Goal: Transaction & Acquisition: Purchase product/service

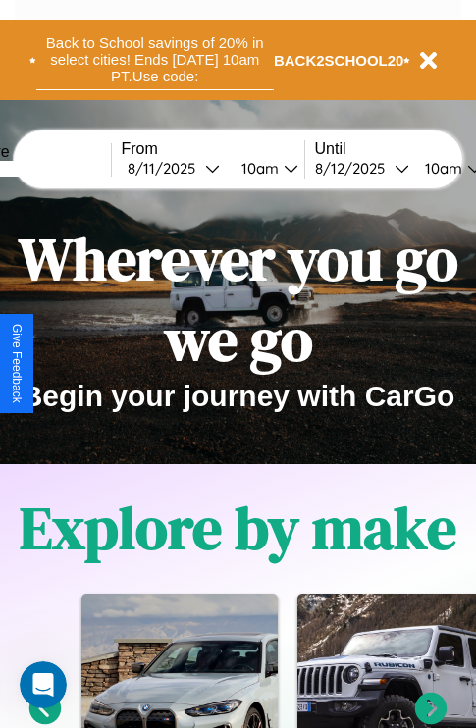
click at [154, 60] on button "Back to School savings of 20% in select cities! Ends [DATE] 10am PT. Use code:" at bounding box center [154, 59] width 237 height 61
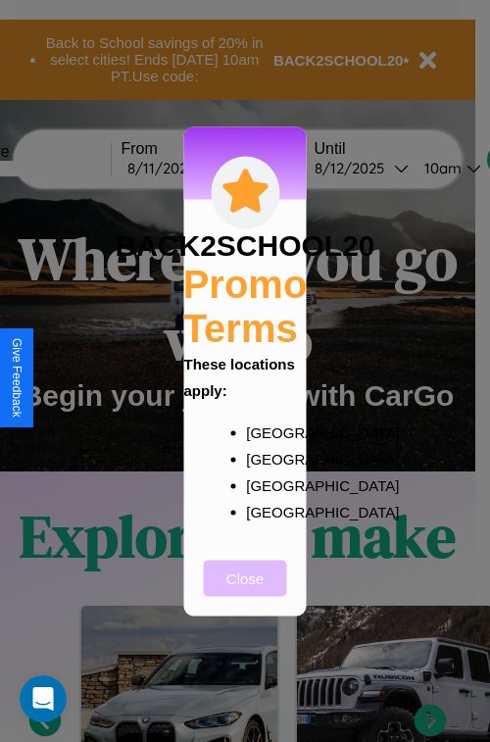
click at [245, 591] on button "Close" at bounding box center [245, 578] width 83 height 36
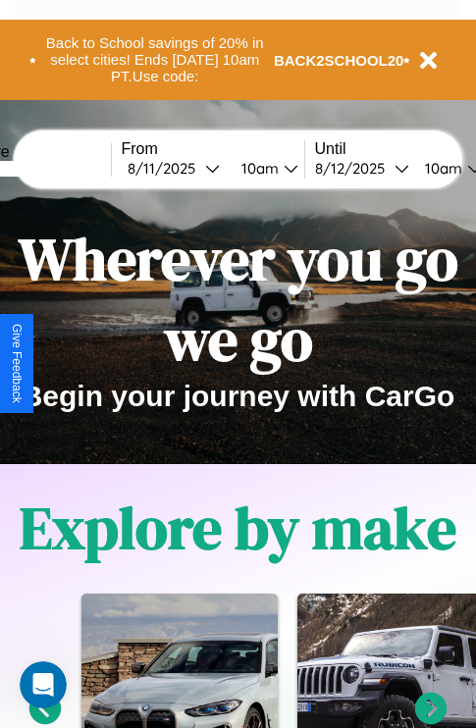
scroll to position [302, 0]
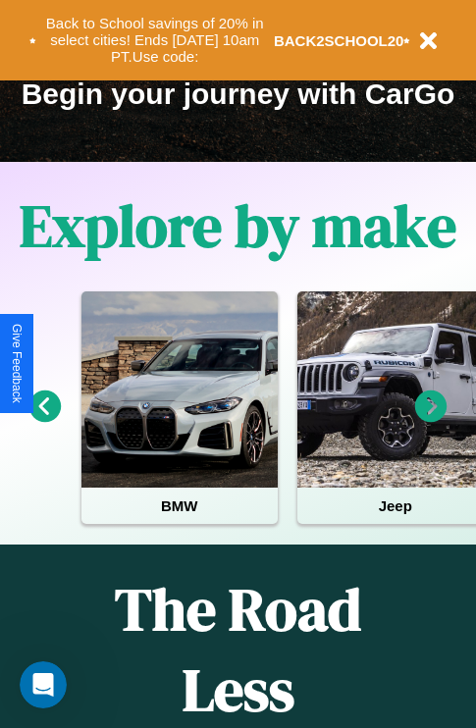
click at [430, 420] on icon at bounding box center [431, 406] width 32 height 32
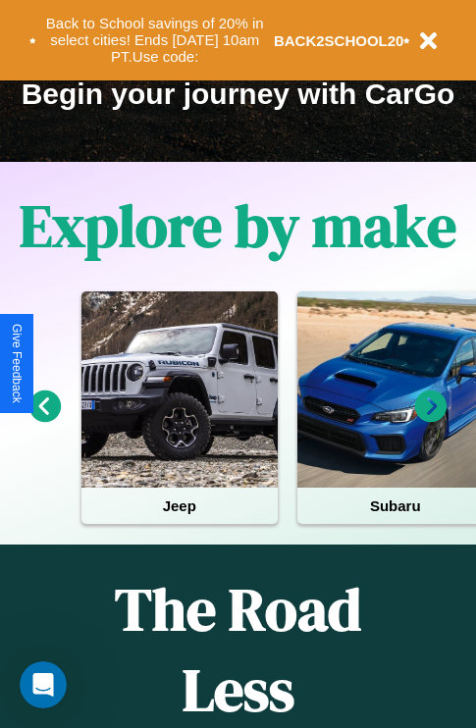
scroll to position [111, 449]
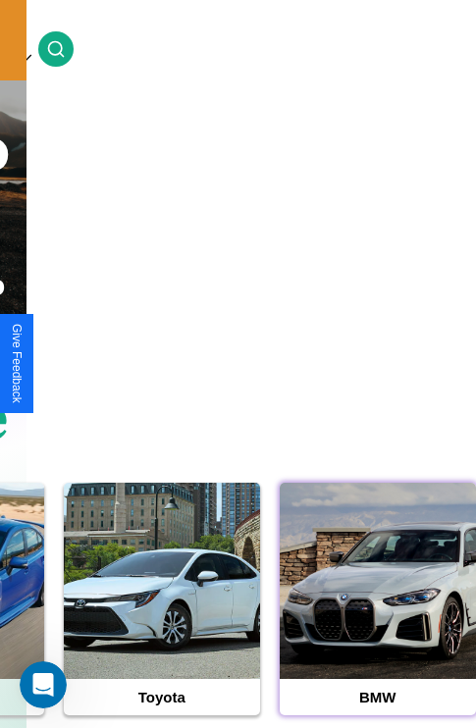
click at [377, 611] on div at bounding box center [377, 580] width 196 height 196
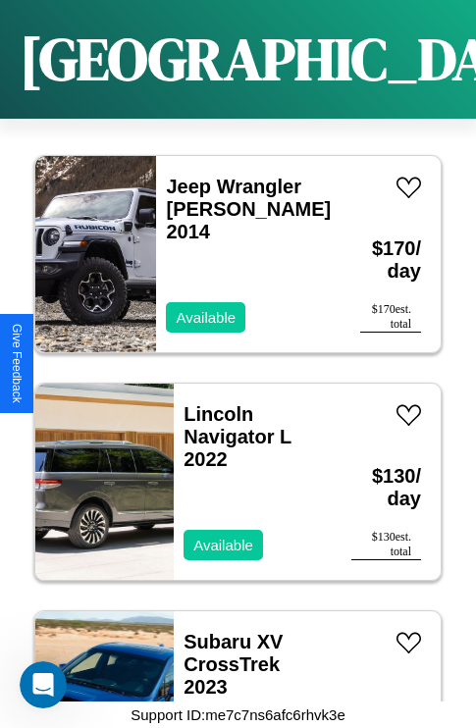
scroll to position [5989, 0]
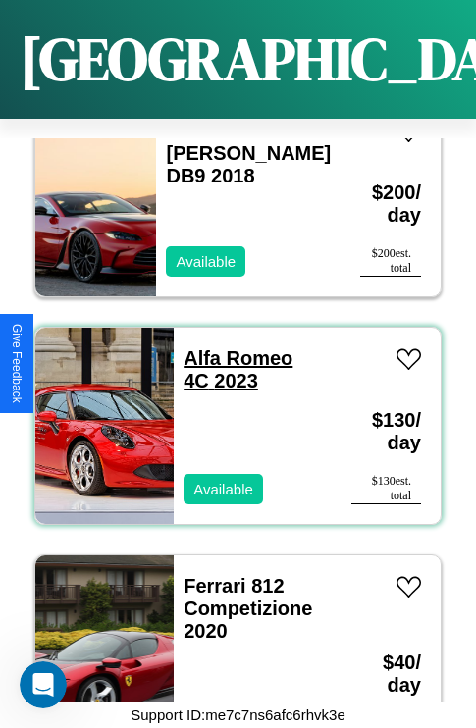
click at [231, 347] on link "Alfa Romeo 4C 2023" at bounding box center [237, 369] width 109 height 44
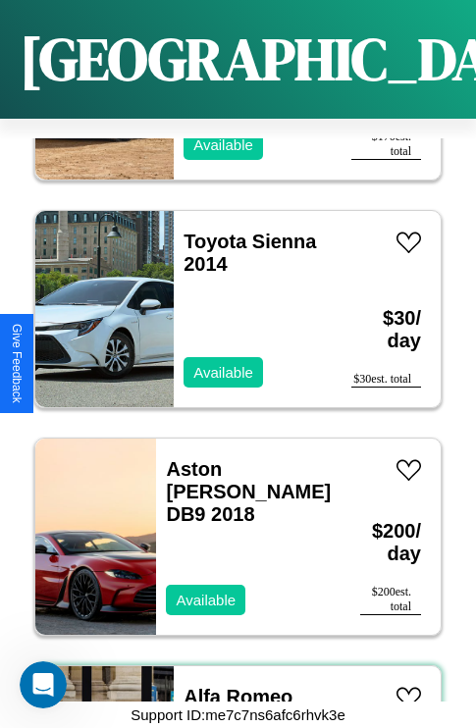
scroll to position [5534, 0]
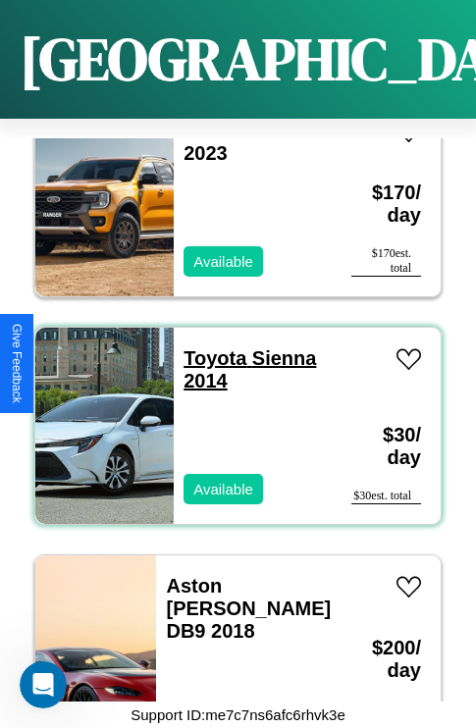
click at [209, 347] on link "Toyota Sienna 2014" at bounding box center [249, 369] width 132 height 44
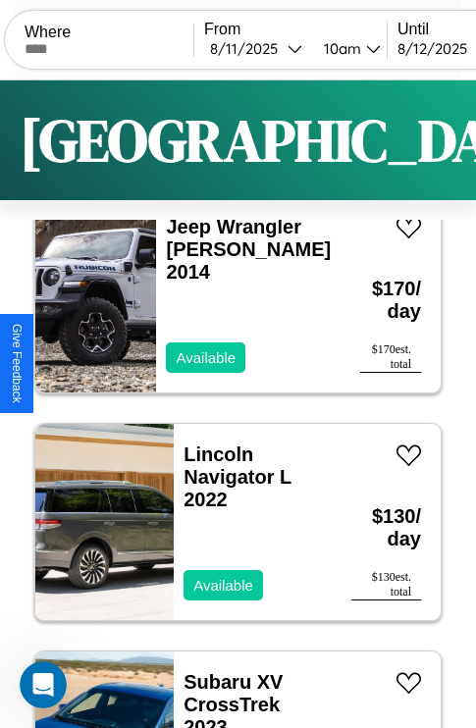
scroll to position [0, 0]
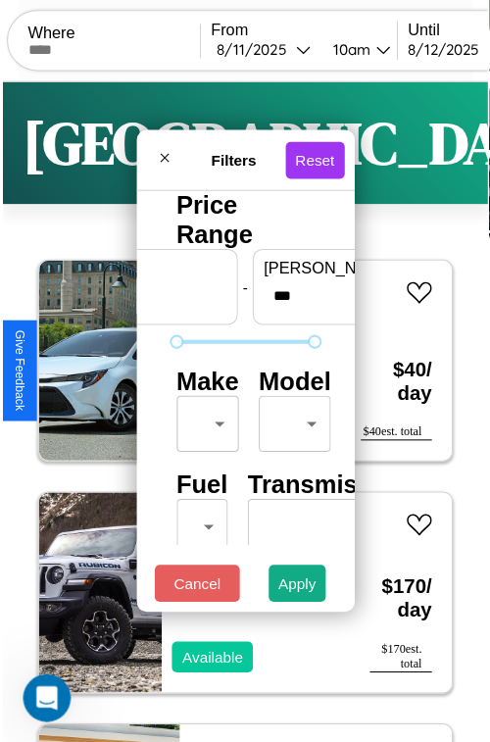
scroll to position [58, 0]
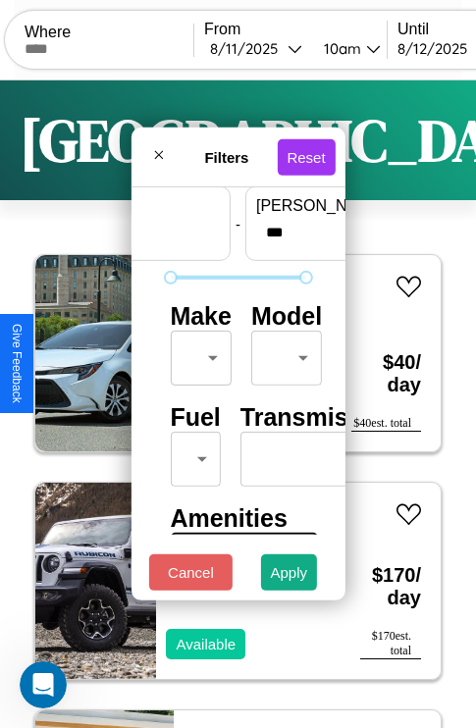
click at [197, 353] on body "CarGo Where From [DATE] 10am Until [DATE] 10am Become a Host Login Sign Up [GEO…" at bounding box center [238, 404] width 476 height 809
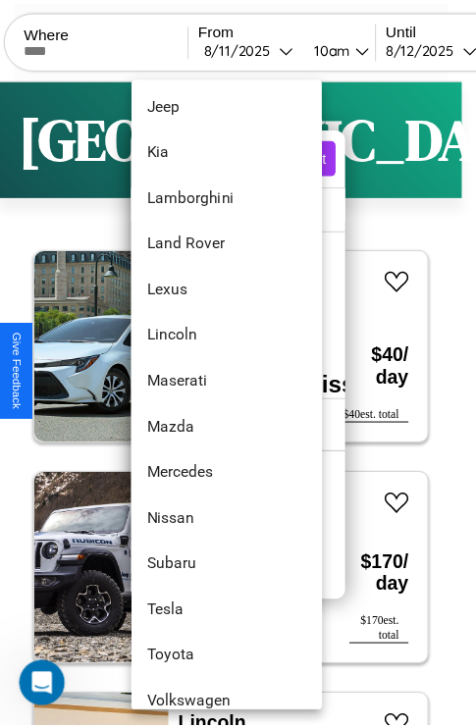
scroll to position [1062, 0]
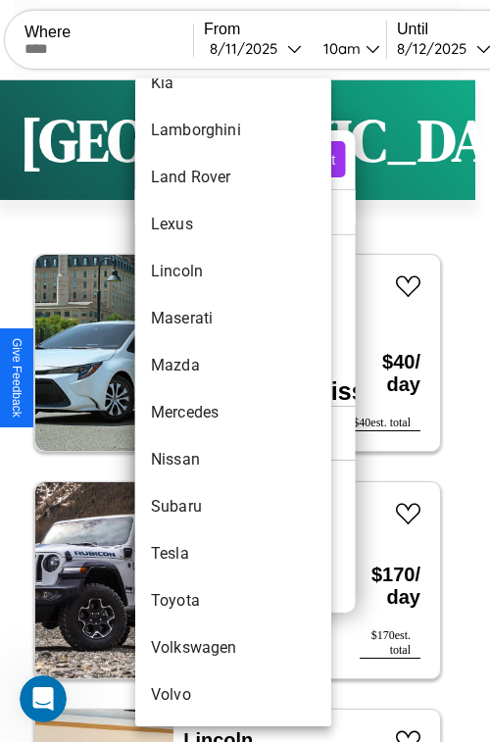
click at [196, 695] on li "Volvo" at bounding box center [233, 695] width 196 height 47
type input "*****"
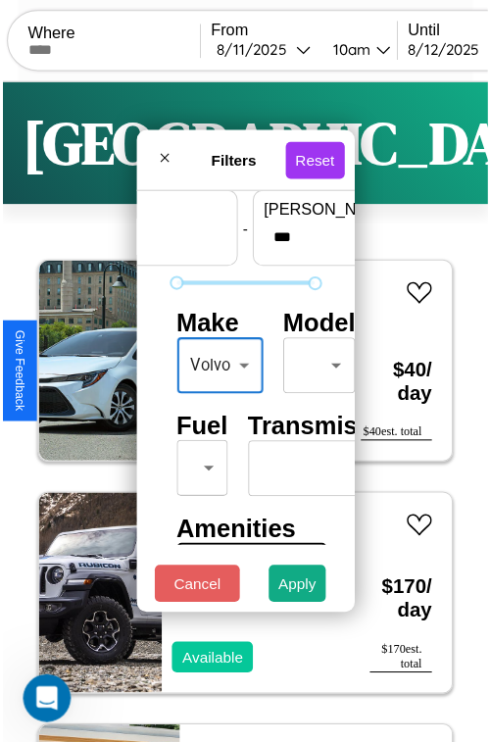
scroll to position [58, 9]
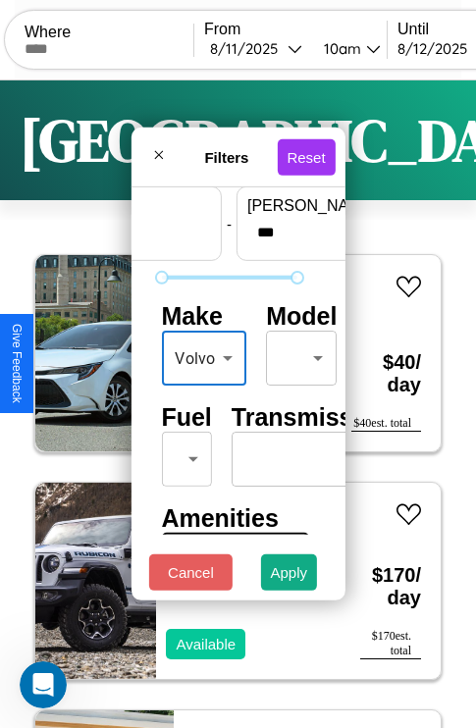
click at [297, 353] on body "CarGo Where From [DATE] 10am Until [DATE] 10am Become a Host Login Sign Up [GEO…" at bounding box center [238, 404] width 476 height 809
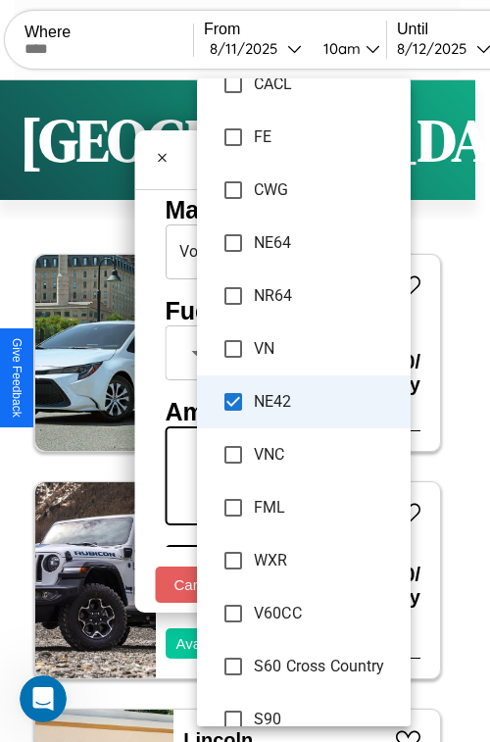
scroll to position [159, 9]
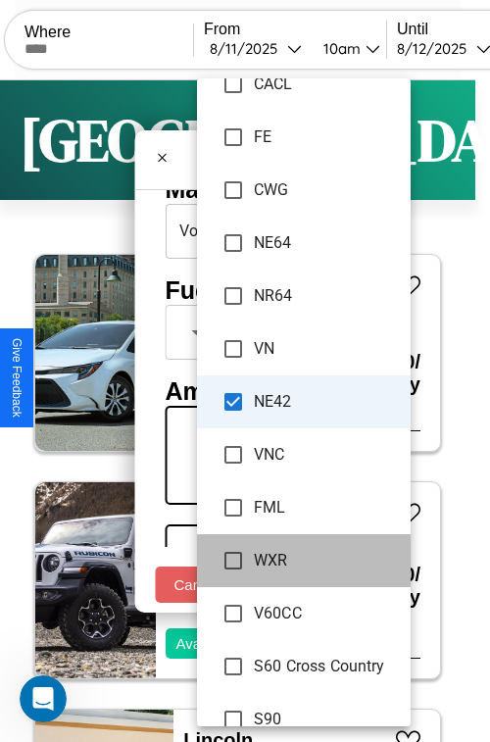
click at [296, 584] on li "WXR" at bounding box center [304, 560] width 214 height 53
type input "********"
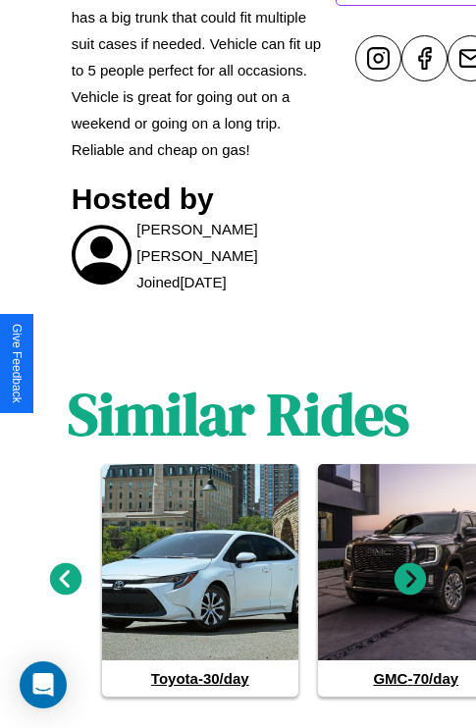
scroll to position [1022, 0]
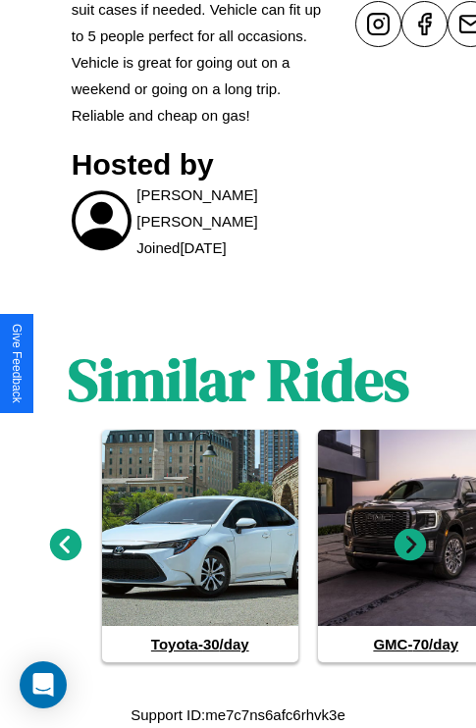
click at [65, 545] on icon at bounding box center [66, 545] width 32 height 32
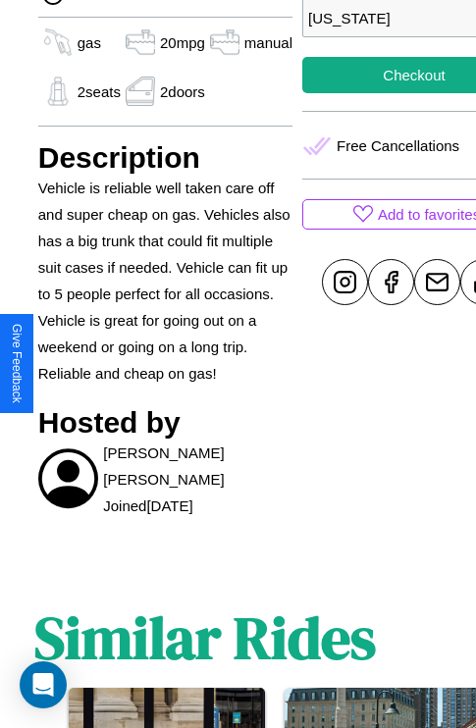
scroll to position [449, 67]
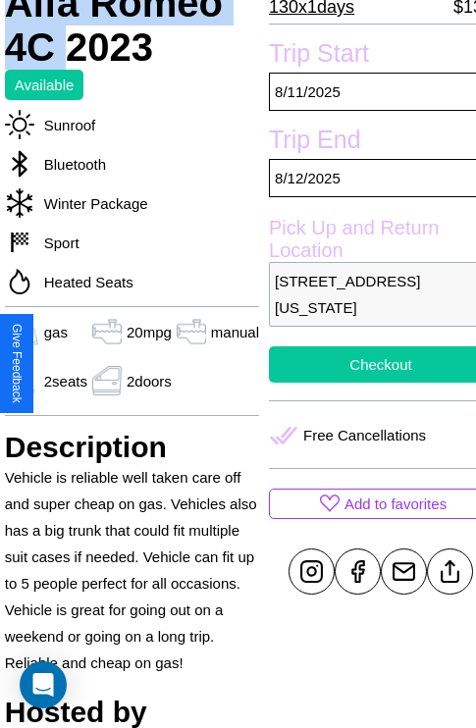
click at [364, 364] on button "Checkout" at bounding box center [381, 364] width 224 height 36
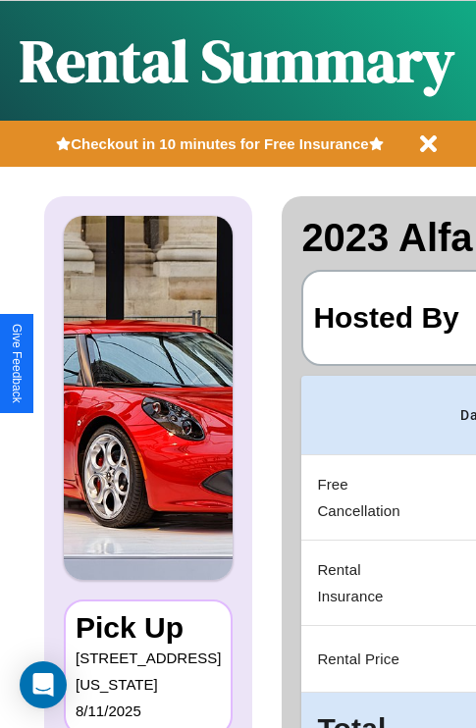
scroll to position [0, 371]
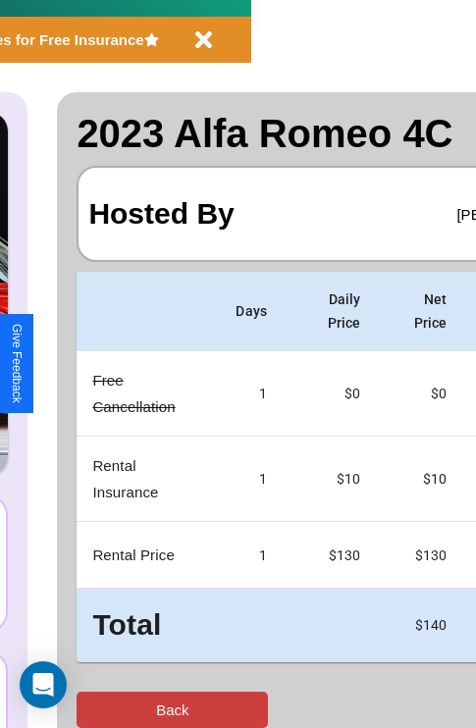
click at [95, 709] on button "Back" at bounding box center [171, 709] width 191 height 36
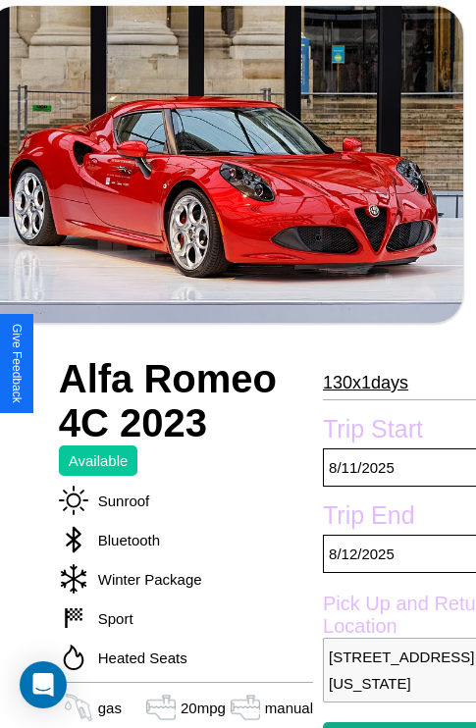
scroll to position [379, 67]
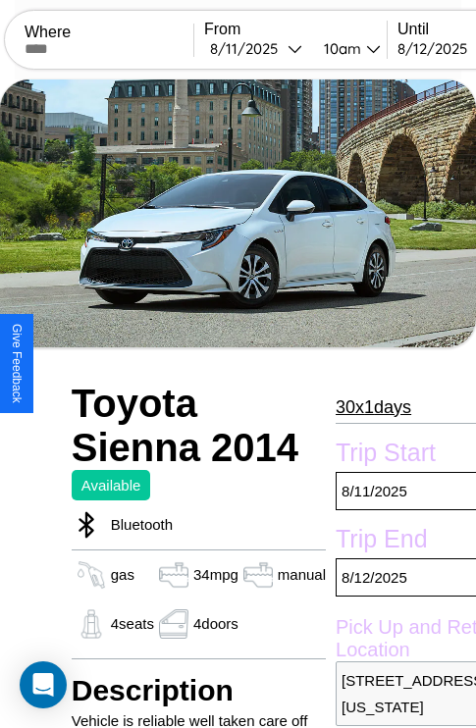
scroll to position [816, 0]
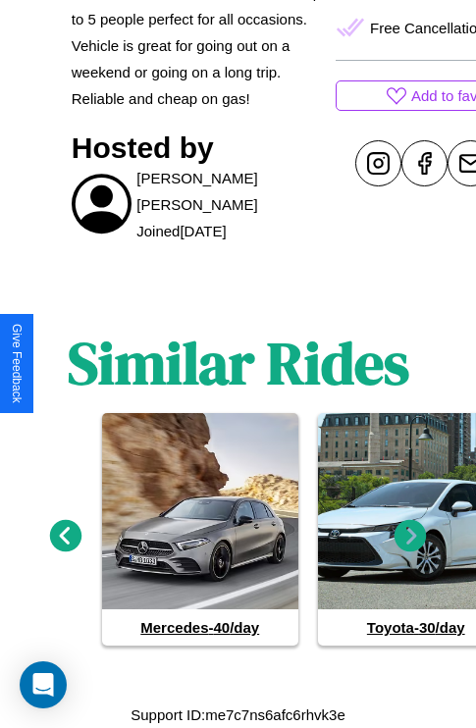
click at [410, 545] on icon at bounding box center [410, 536] width 32 height 32
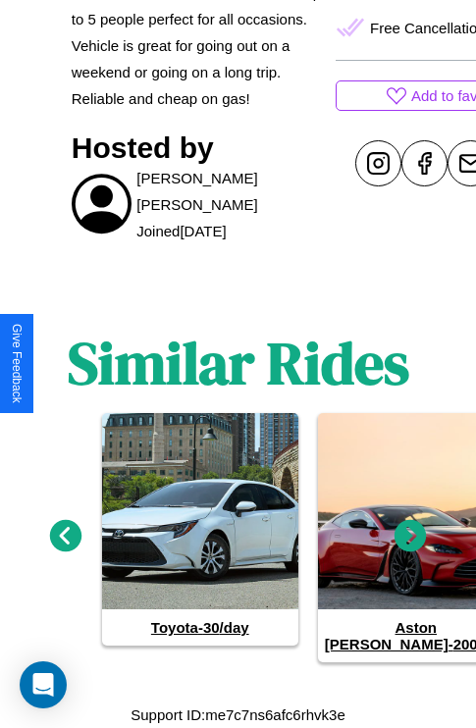
click at [410, 545] on icon at bounding box center [410, 536] width 32 height 32
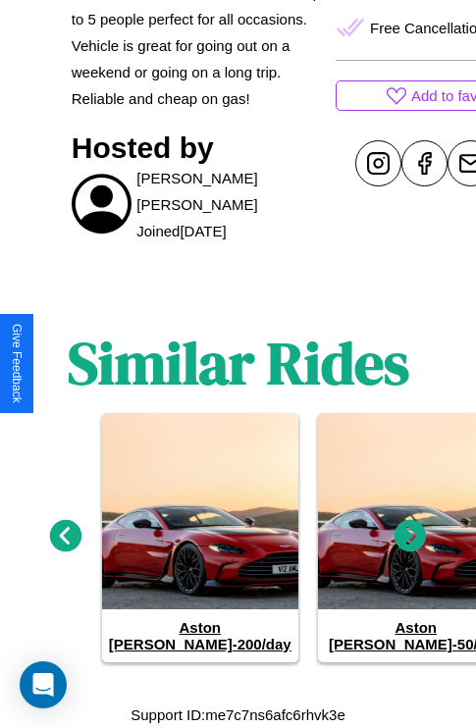
click at [410, 545] on icon at bounding box center [410, 536] width 32 height 32
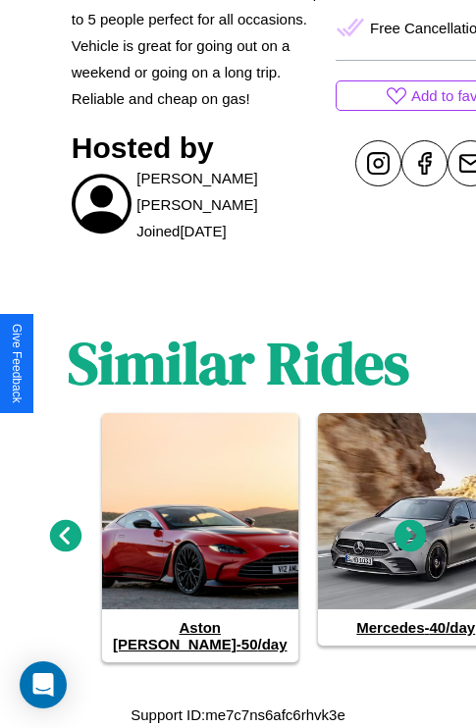
click at [65, 545] on icon at bounding box center [66, 536] width 32 height 32
